Goal: Navigation & Orientation: Find specific page/section

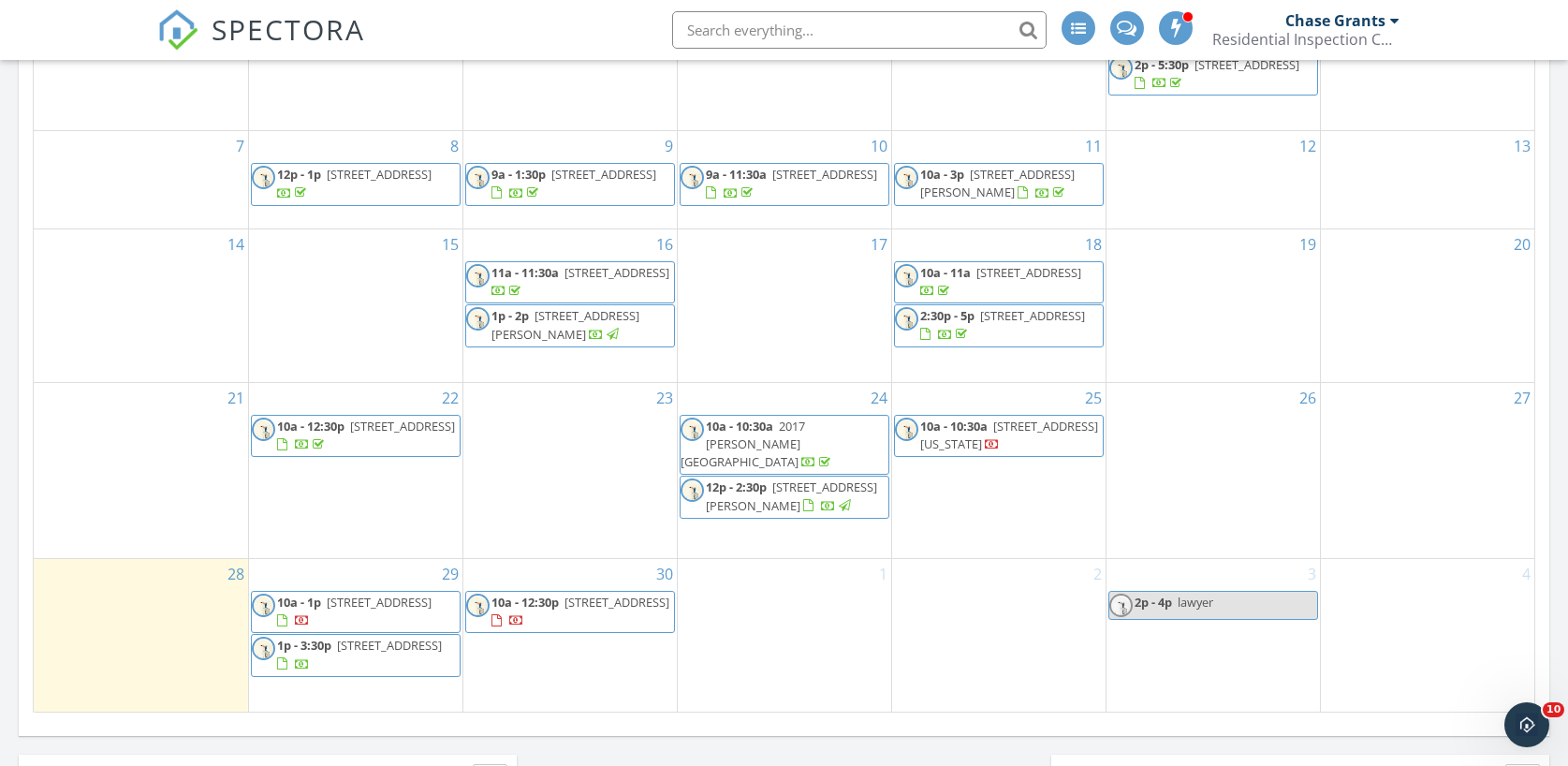
scroll to position [1009, 0]
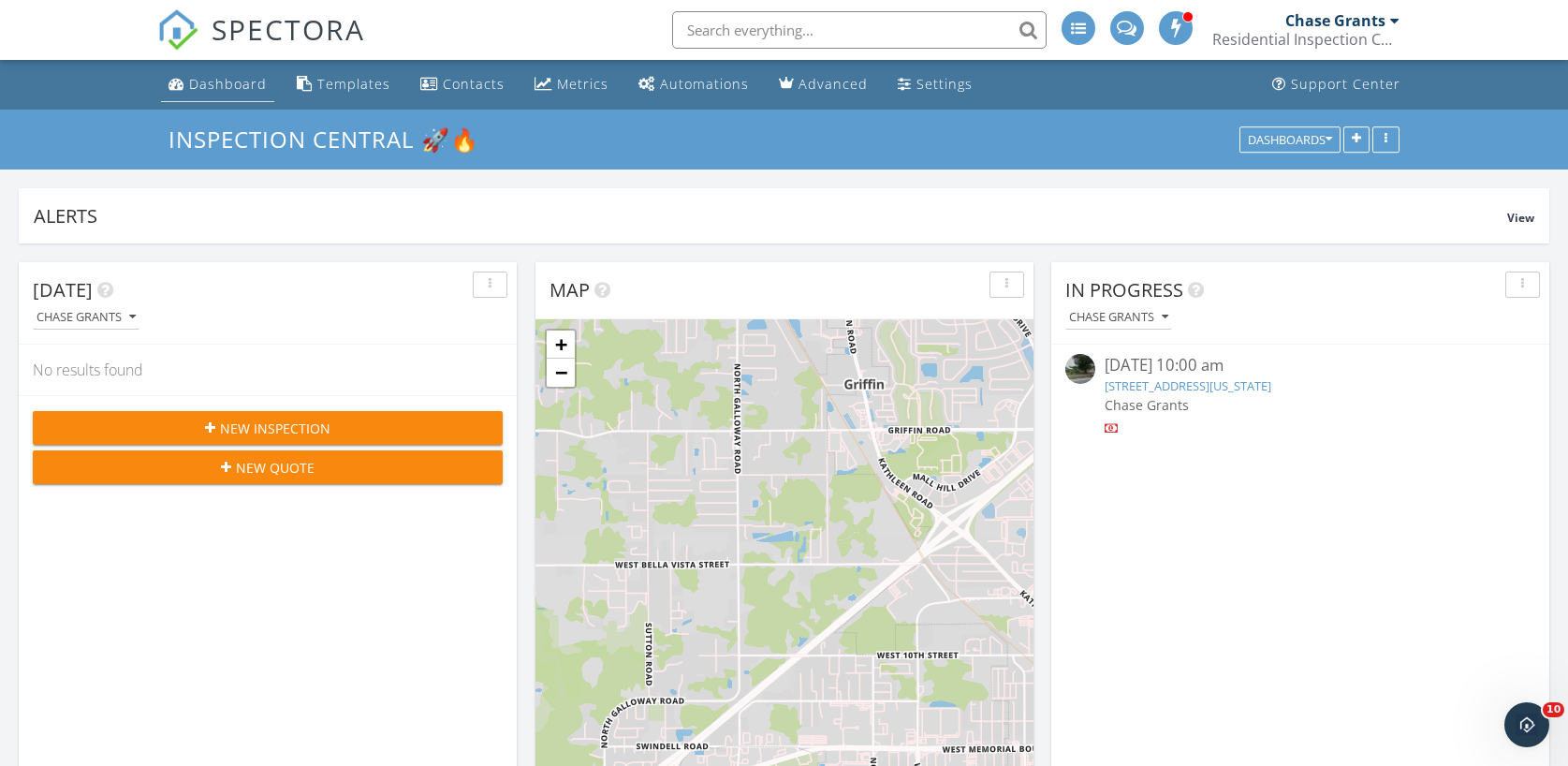
click at [218, 88] on div "Dashboard" at bounding box center [228, 84] width 78 height 17
